Goal: Information Seeking & Learning: Learn about a topic

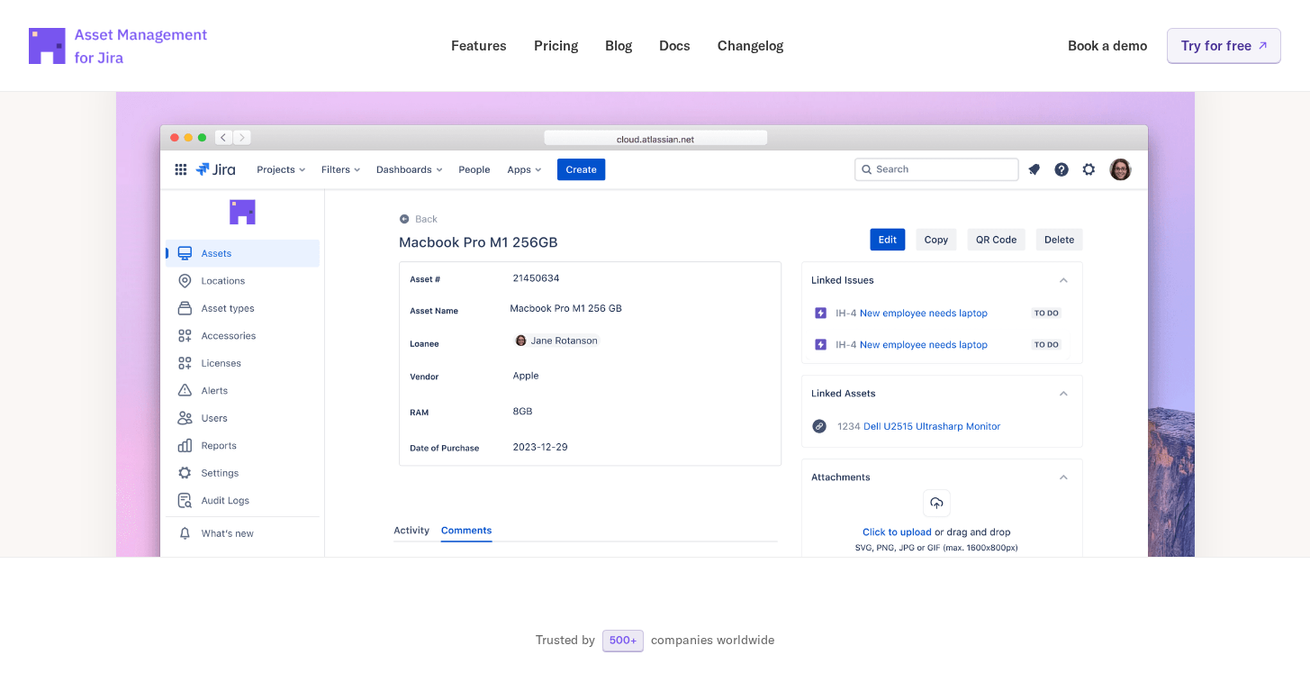
scroll to position [348, 0]
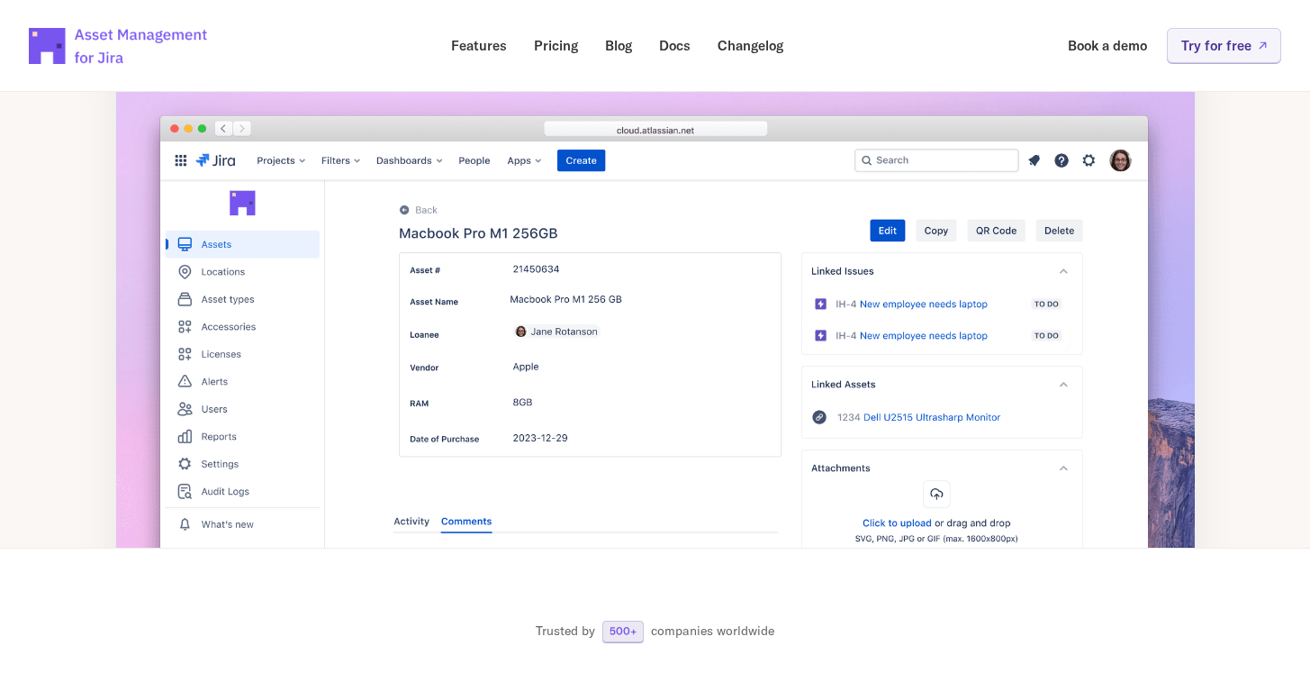
click at [631, 592] on section "Trusted by 500+ companies worldwide" at bounding box center [655, 636] width 1310 height 177
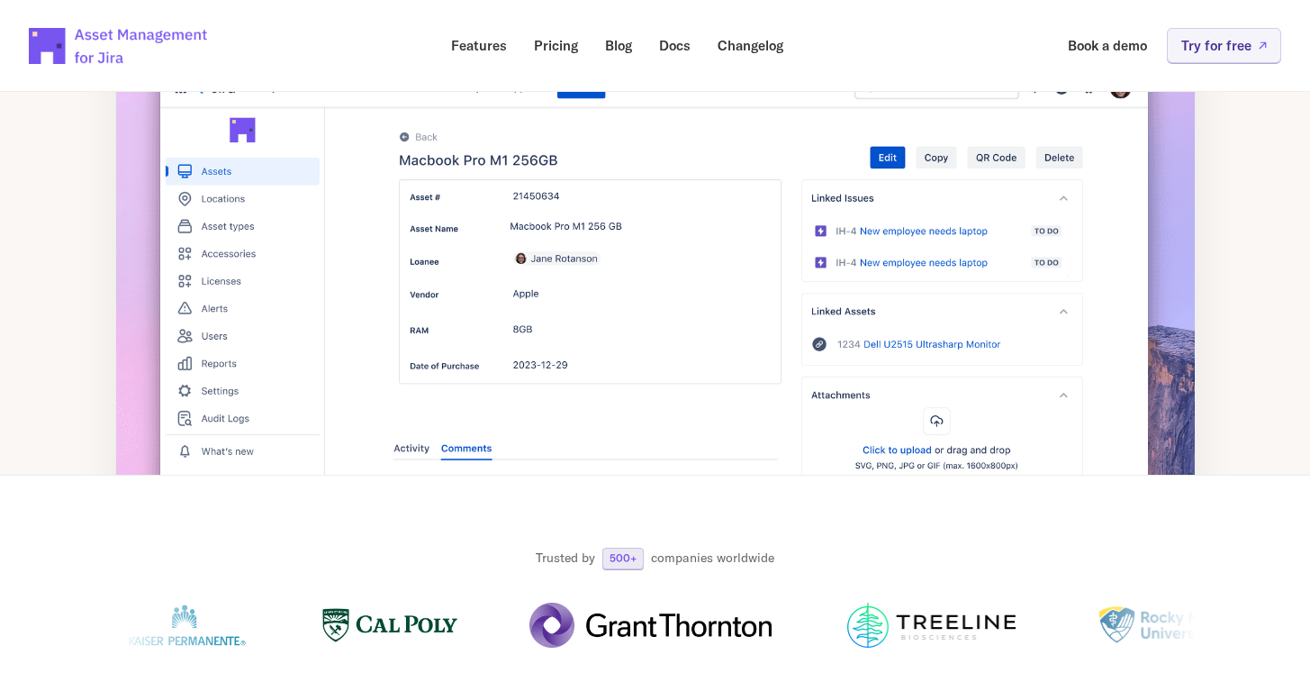
scroll to position [0, 0]
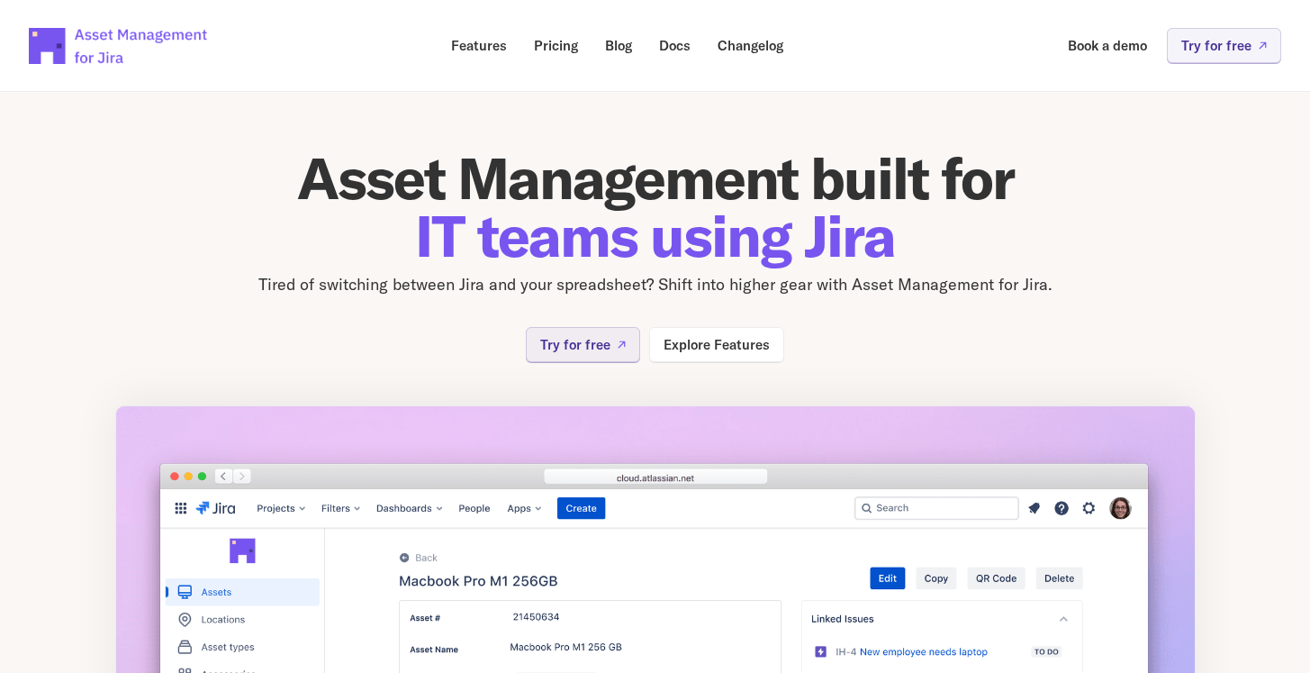
drag, startPoint x: 151, startPoint y: 123, endPoint x: 439, endPoint y: 328, distance: 352.6
click at [439, 328] on div "Asset Management built for IT teams using Jira Tired of switching between Jira …" at bounding box center [655, 479] width 1081 height 833
click at [439, 328] on div "Asset Management built for IT teams using Jira Tired of switching between Jira …" at bounding box center [655, 255] width 1081 height 213
drag, startPoint x: 415, startPoint y: 350, endPoint x: 264, endPoint y: 123, distance: 272.7
click at [264, 123] on div "Asset Management built for IT teams using Jira Tired of switching between Jira …" at bounding box center [655, 479] width 1081 height 833
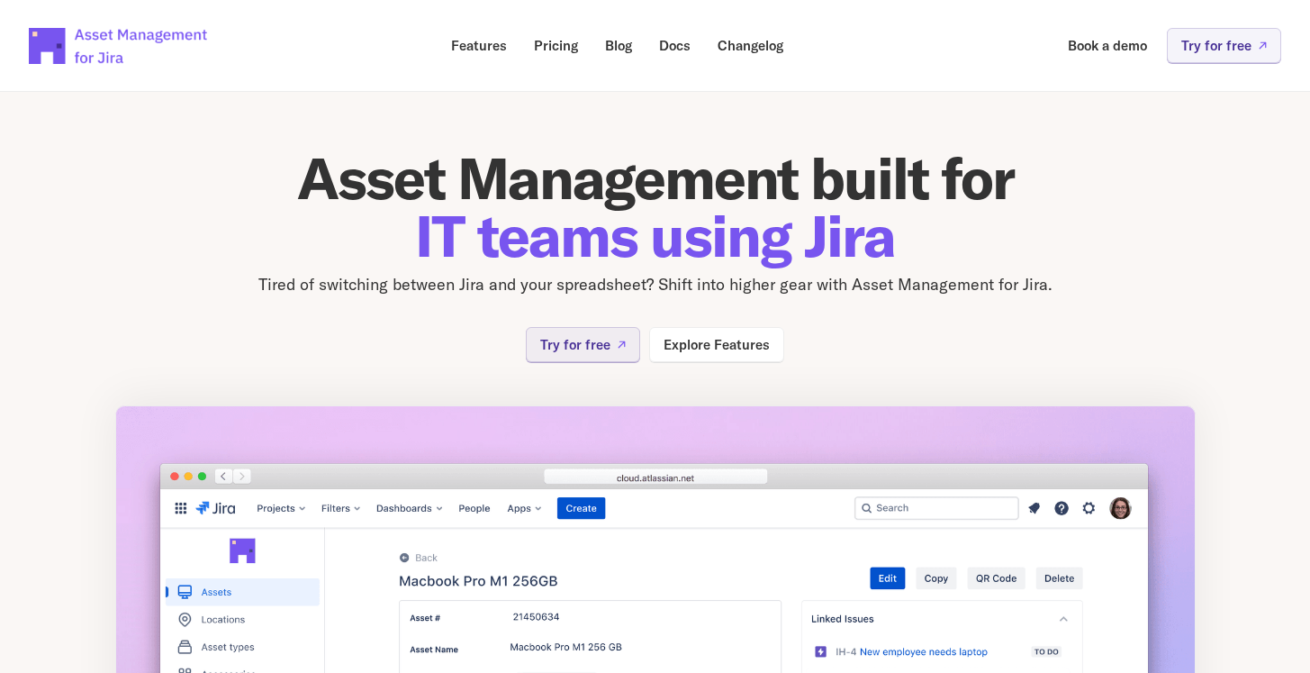
click at [242, 115] on div "Asset Management built for IT teams using Jira Tired of switching between Jira …" at bounding box center [655, 479] width 1081 height 833
